Goal: Navigation & Orientation: Find specific page/section

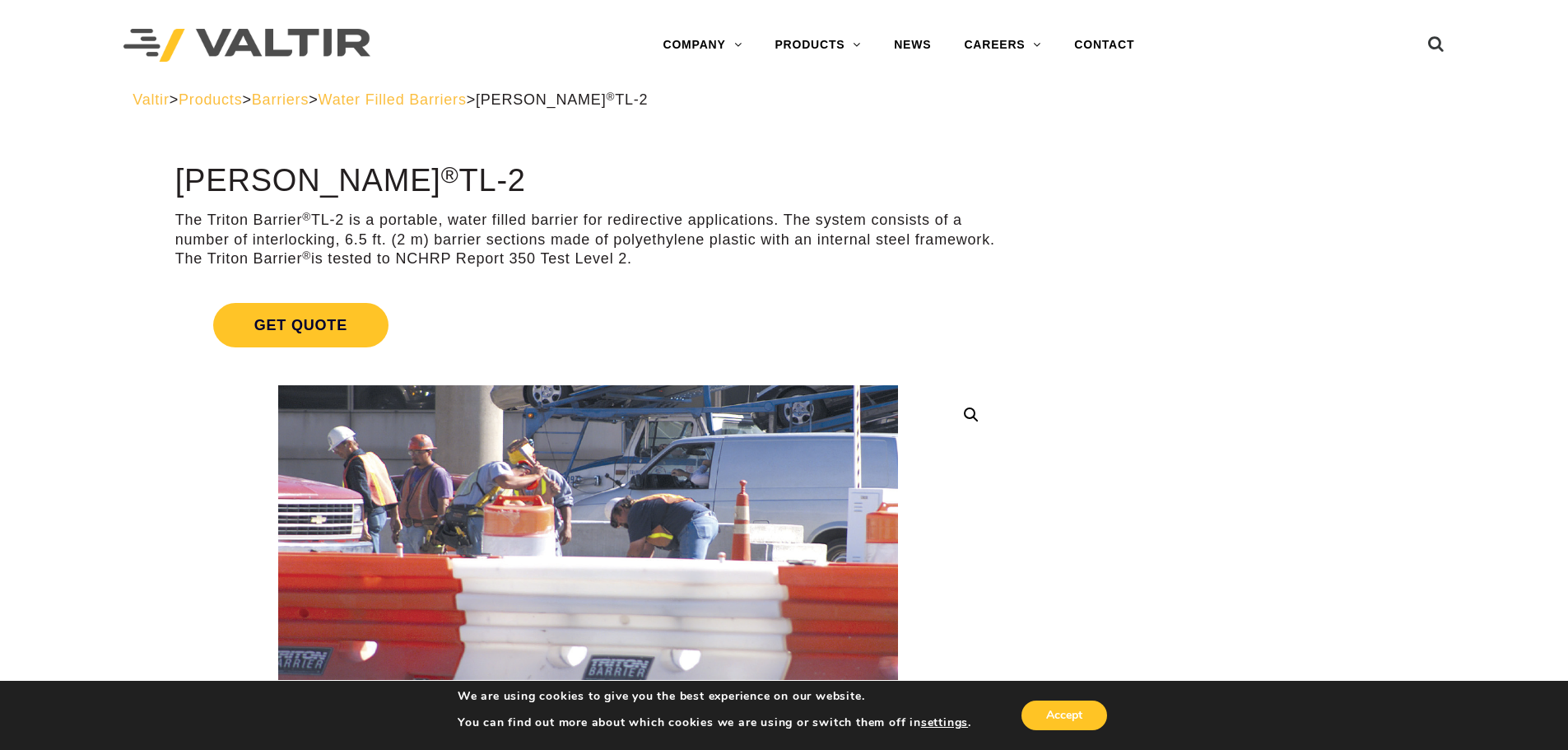
click at [309, 100] on span "Barriers" at bounding box center [280, 99] width 57 height 17
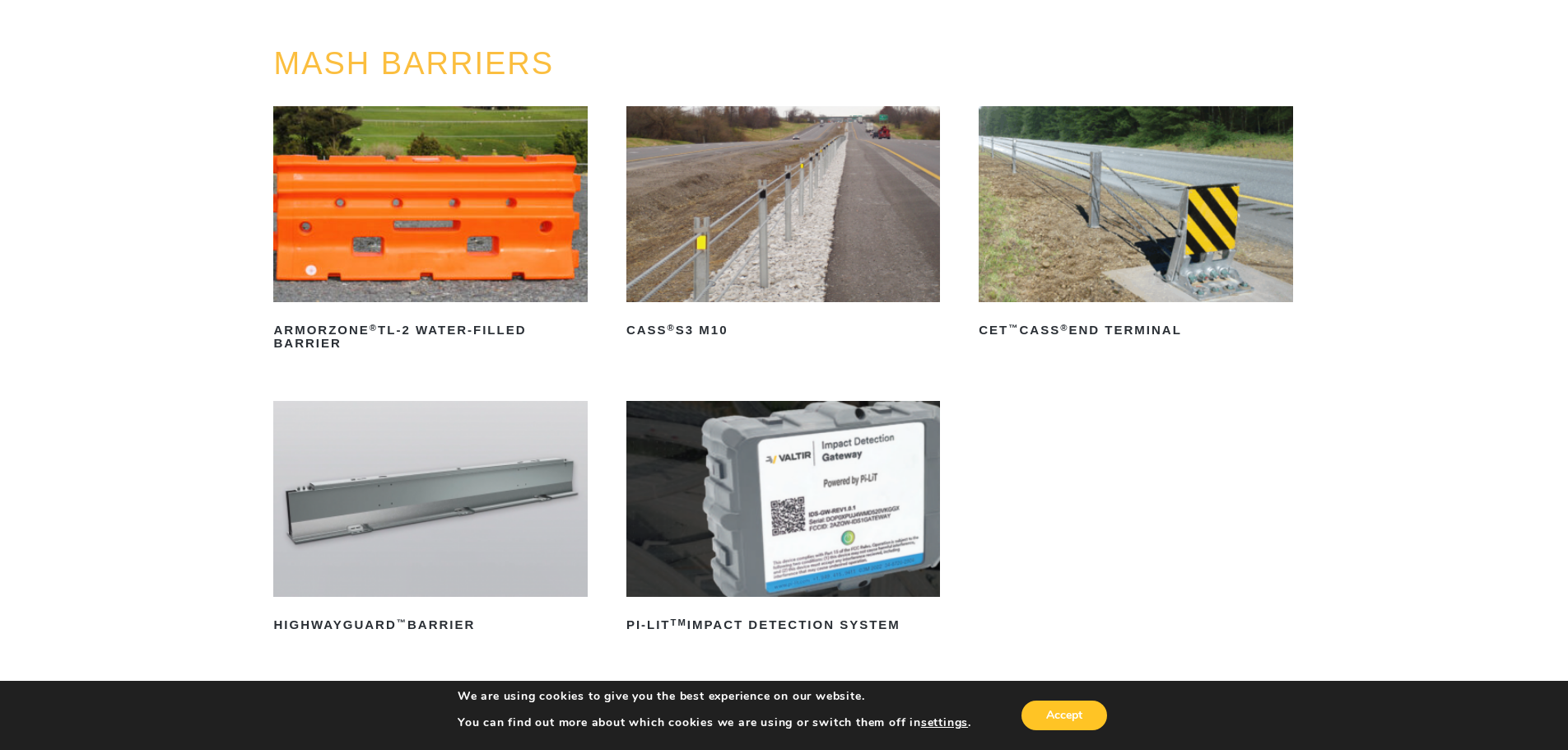
scroll to position [165, 0]
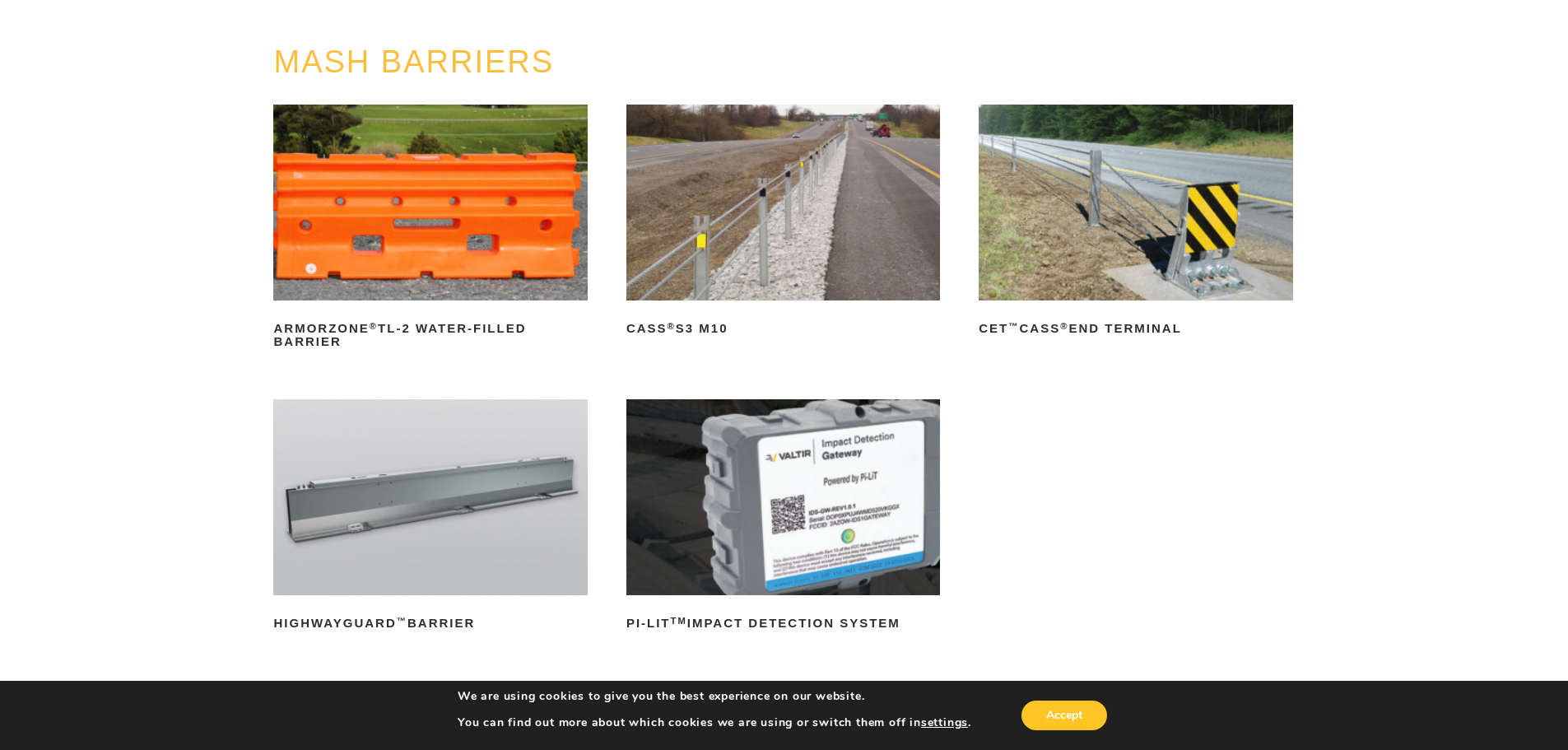
click at [444, 520] on img at bounding box center [430, 497] width 314 height 196
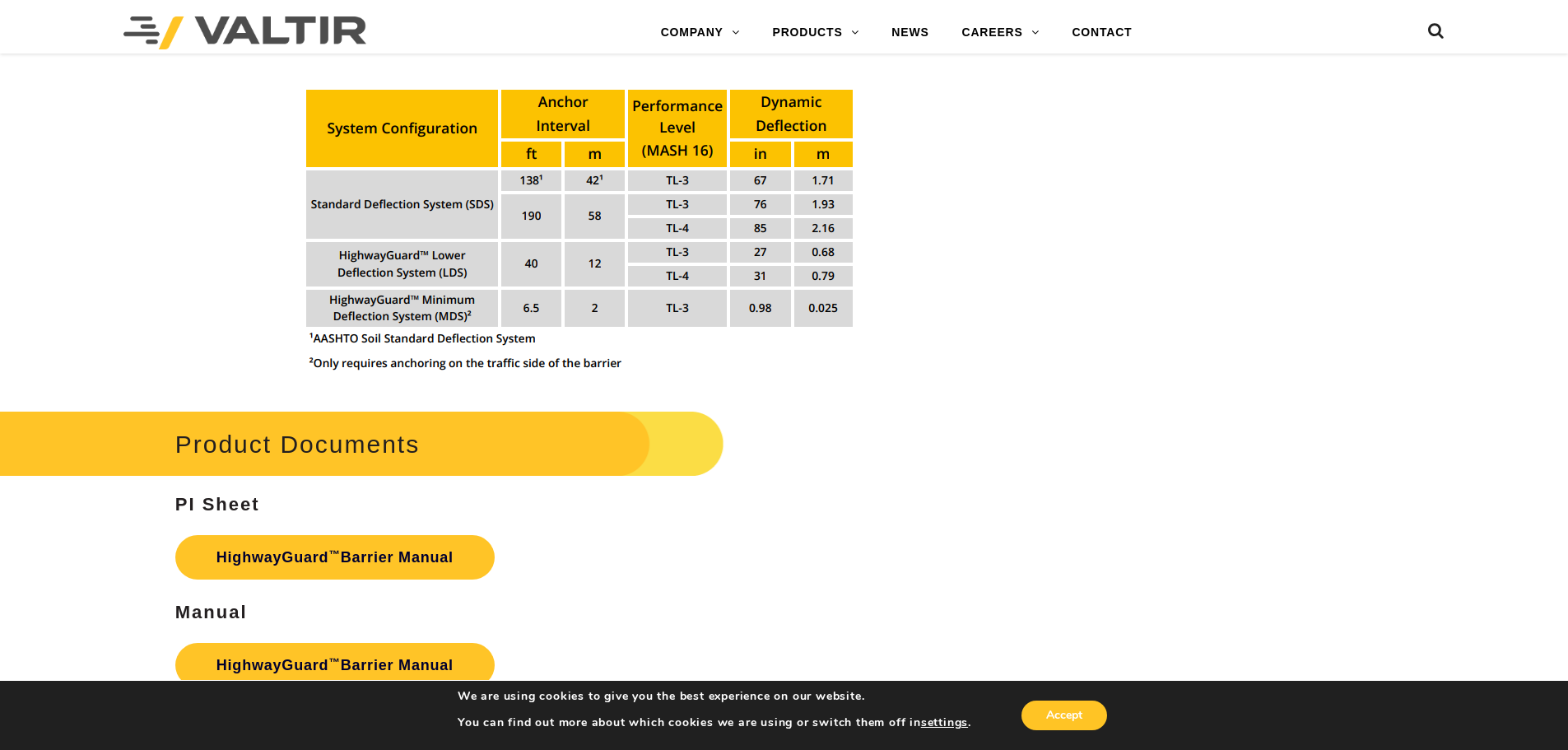
scroll to position [1985, 0]
